Goal: Task Accomplishment & Management: Manage account settings

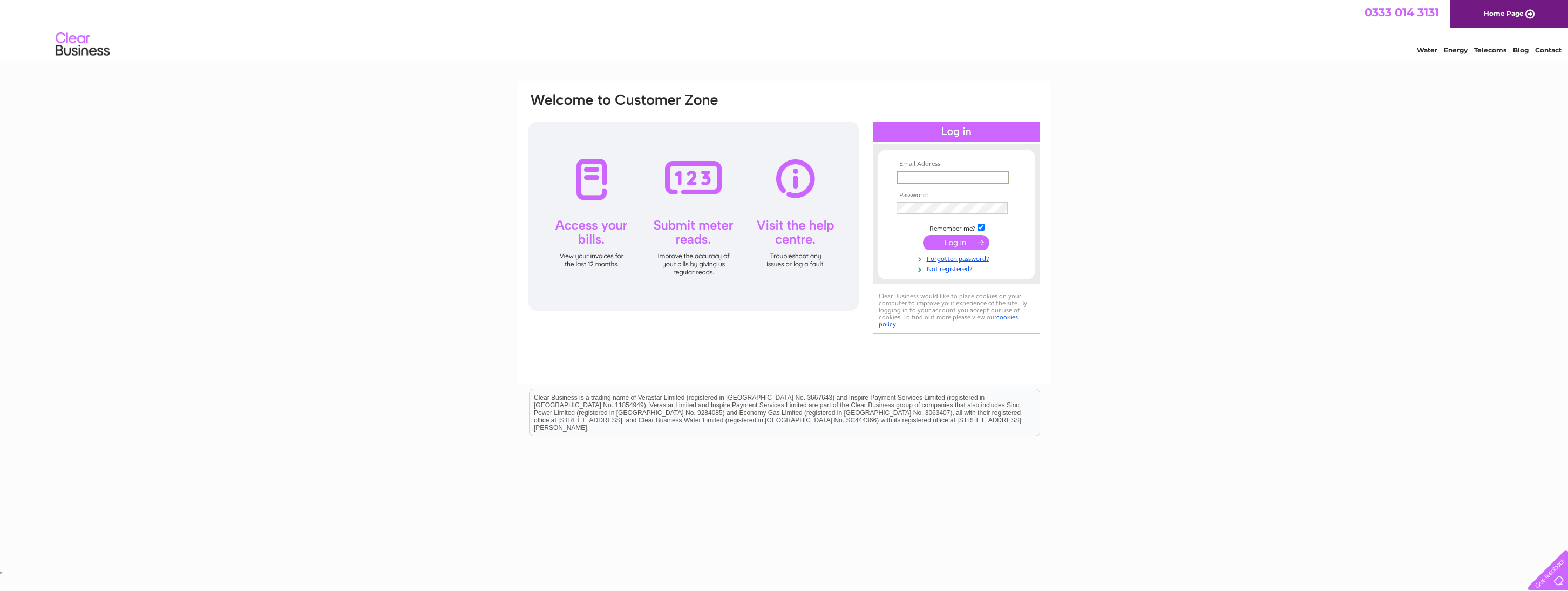
click at [915, 176] on input "text" at bounding box center [952, 177] width 113 height 13
type input "hamish.mackay@yahoo.com"
click at [945, 242] on input "submit" at bounding box center [956, 242] width 67 height 15
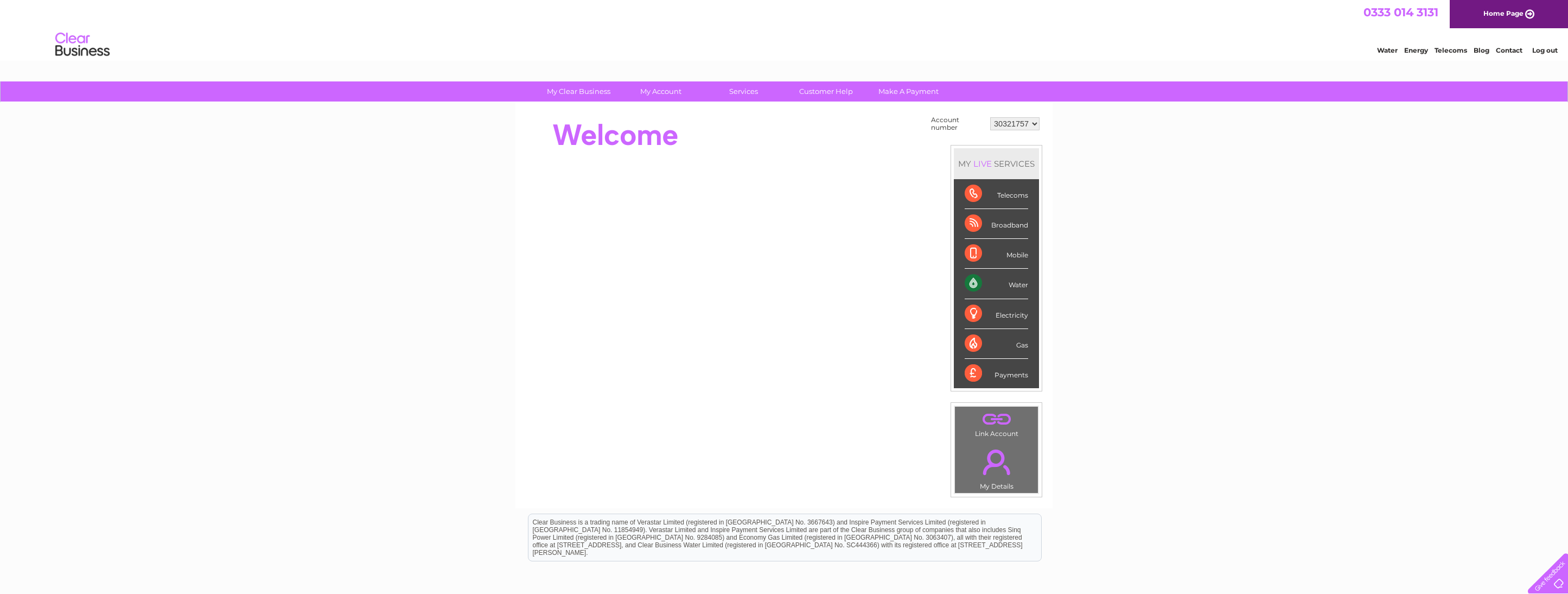
click at [1013, 284] on div "Water" at bounding box center [997, 284] width 64 height 30
click at [975, 281] on div "Water" at bounding box center [997, 284] width 64 height 30
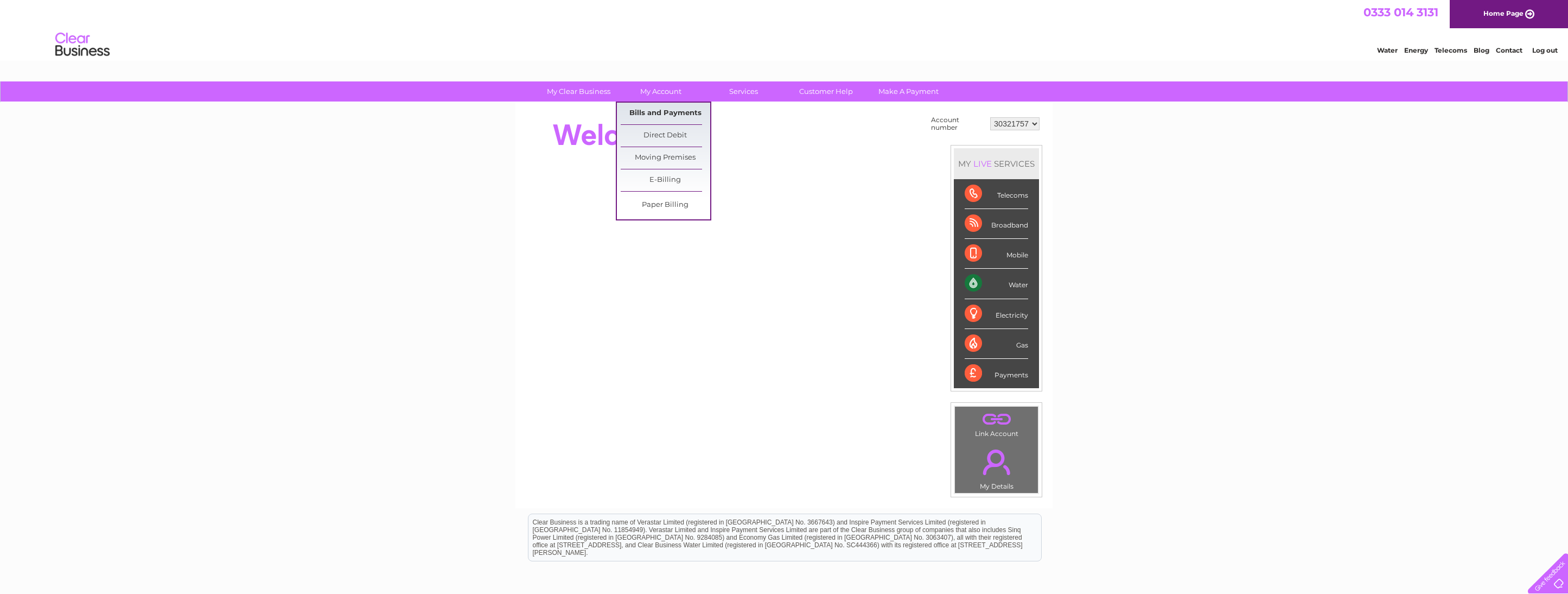
click at [657, 111] on link "Bills and Payments" at bounding box center [665, 113] width 90 height 22
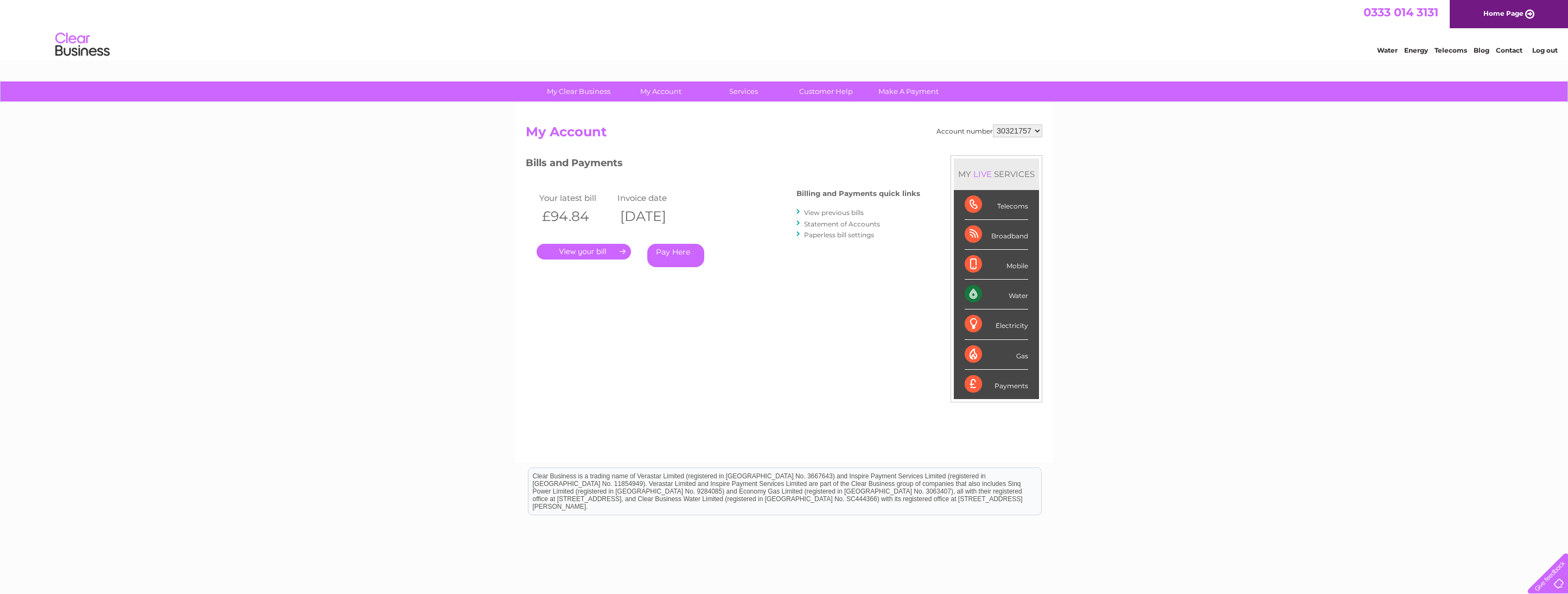
click at [581, 252] on link "." at bounding box center [584, 251] width 95 height 16
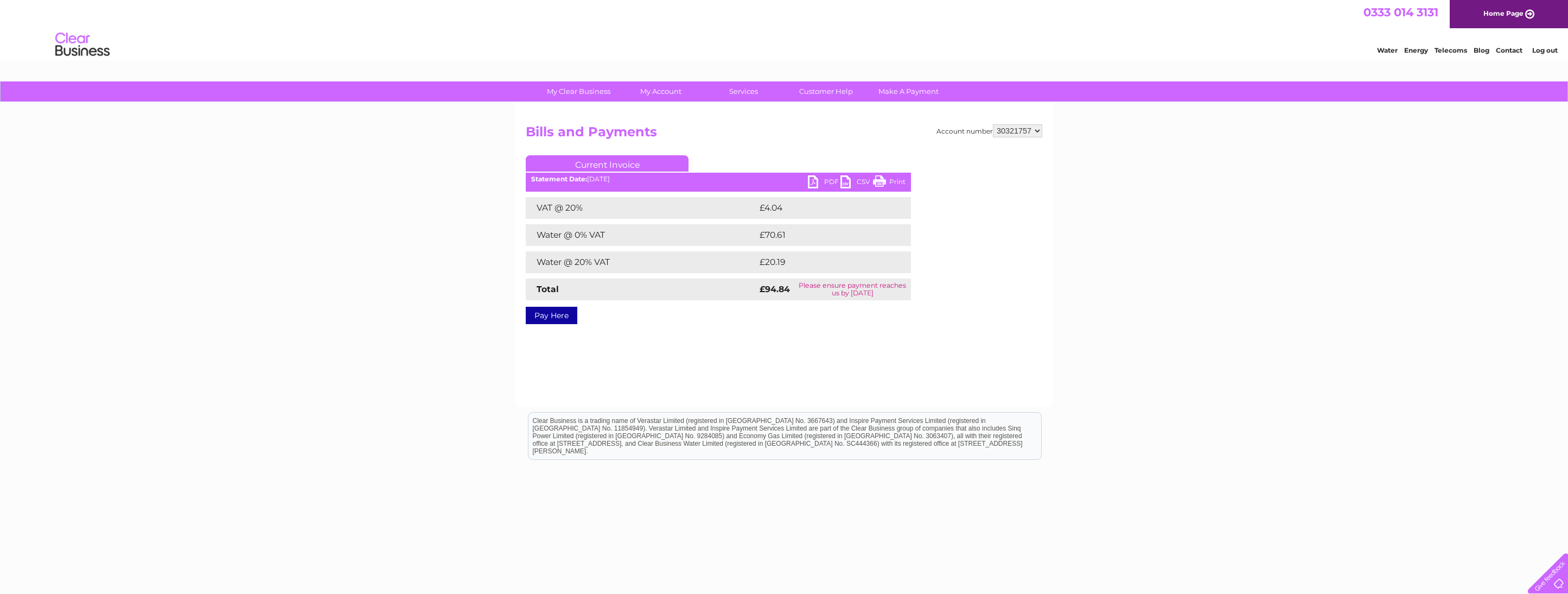
click at [825, 180] on link "PDF" at bounding box center [824, 183] width 33 height 16
